Goal: Task Accomplishment & Management: Manage account settings

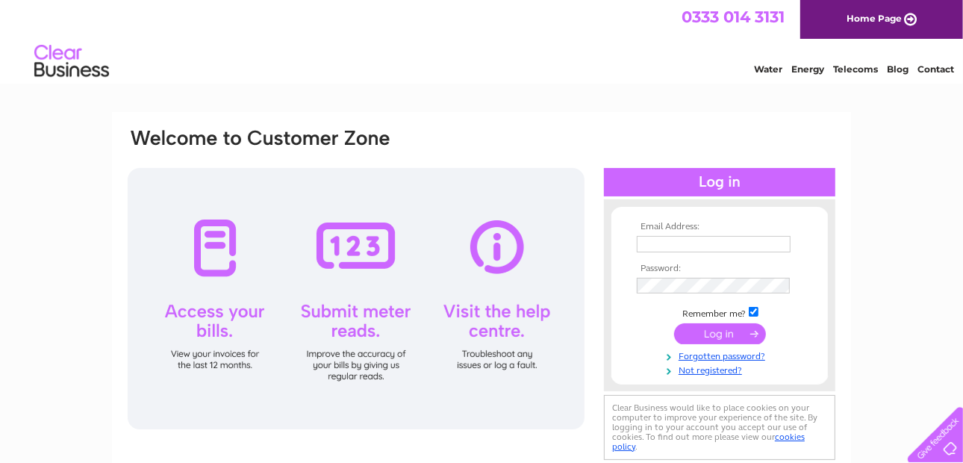
type input "simonbryant@bryantsjewellers.co.uk"
click at [711, 335] on input "submit" at bounding box center [720, 333] width 92 height 21
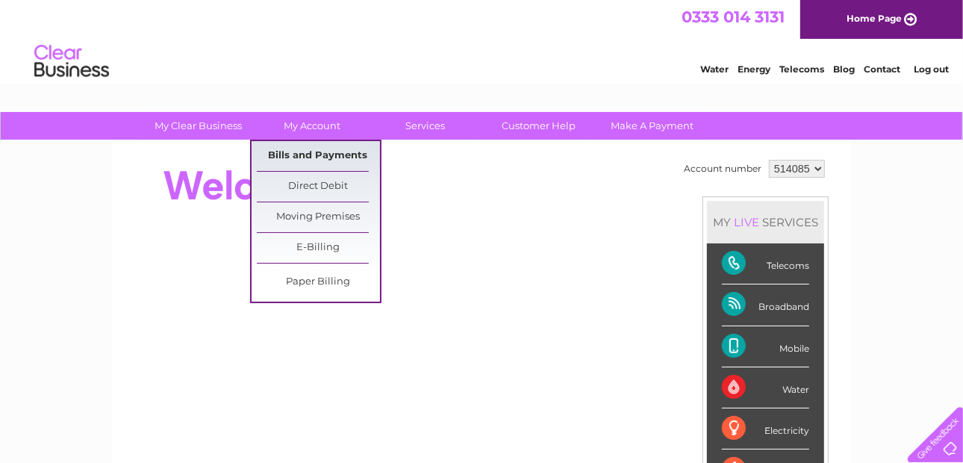
click at [312, 149] on link "Bills and Payments" at bounding box center [318, 156] width 123 height 30
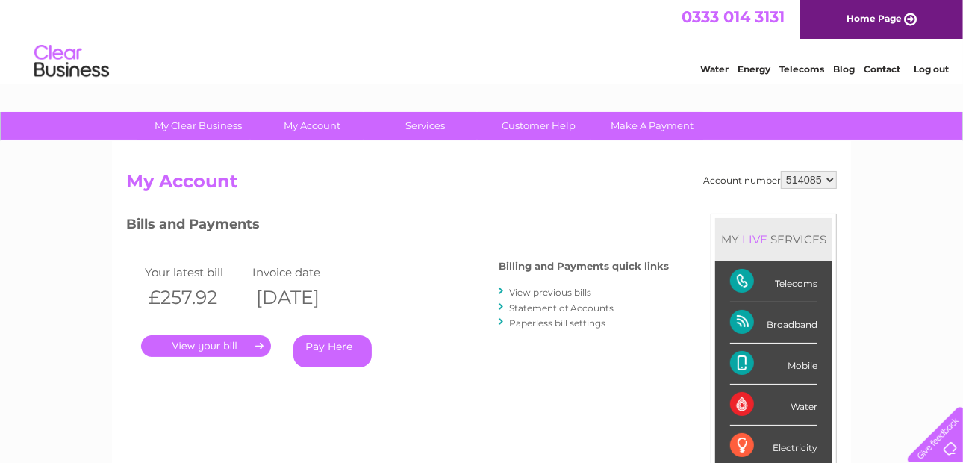
click at [213, 348] on link "." at bounding box center [206, 346] width 130 height 22
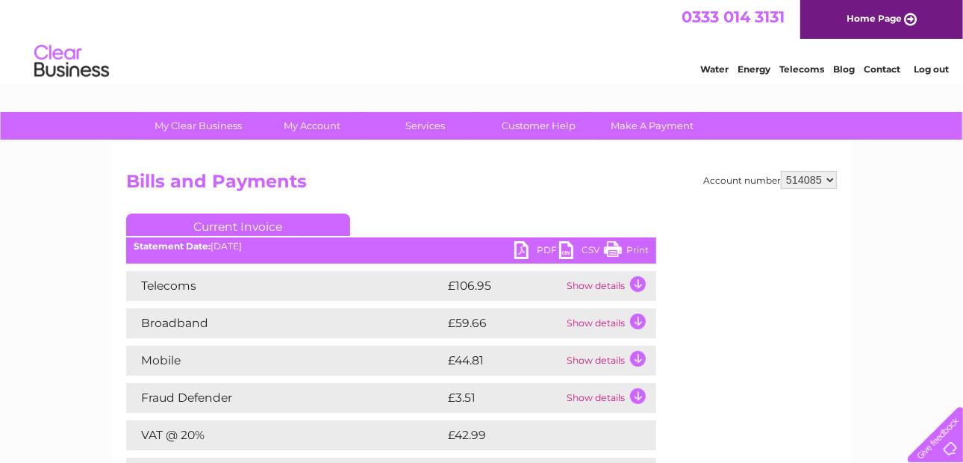
click at [520, 248] on link "PDF" at bounding box center [536, 252] width 45 height 22
click at [41, 353] on div "My Clear Business Login Details My Details My Preferences Link Account My Accou…" at bounding box center [481, 463] width 963 height 703
